Goal: Understand process/instructions: Learn how to perform a task or action

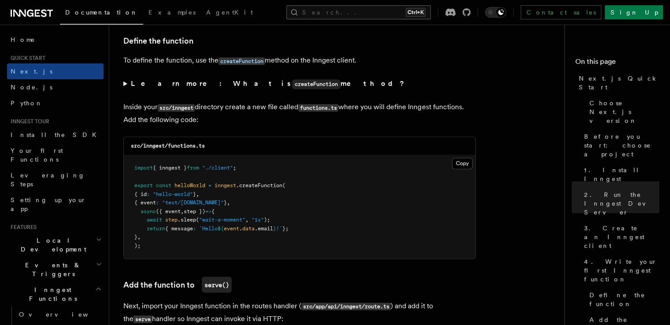
scroll to position [1277, 0]
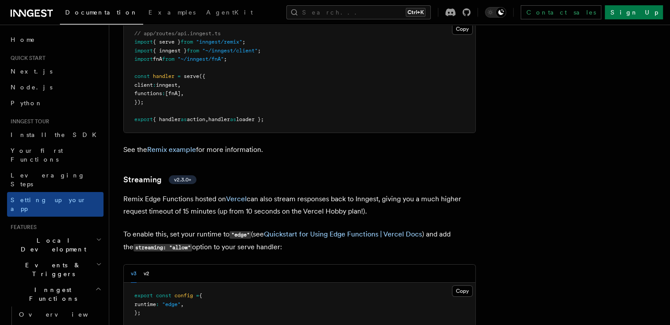
scroll to position [6710, 0]
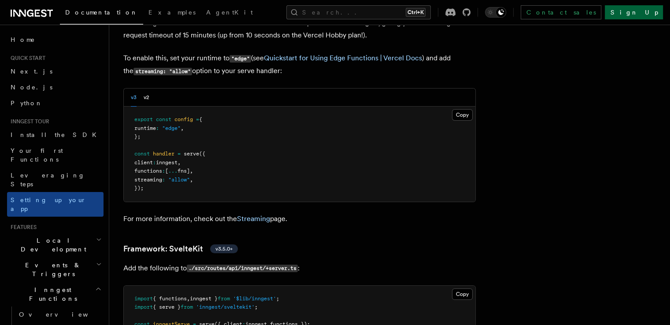
click at [645, 18] on link "Sign Up" at bounding box center [633, 12] width 58 height 14
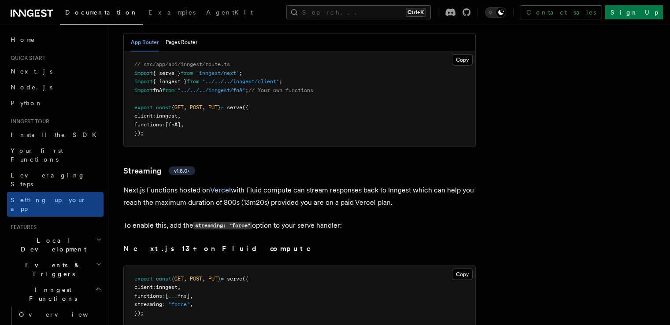
scroll to position [5389, 0]
